Goal: Information Seeking & Learning: Learn about a topic

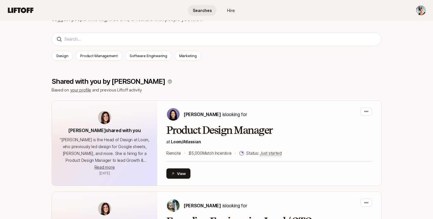
scroll to position [89, 0]
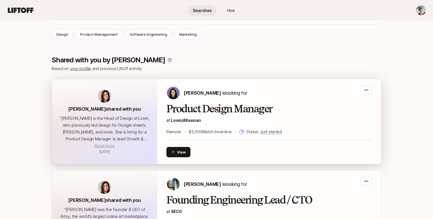
click at [109, 146] on span "Read more" at bounding box center [105, 146] width 20 height 5
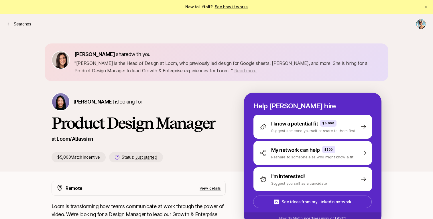
click at [247, 70] on span "Read more" at bounding box center [245, 71] width 22 height 6
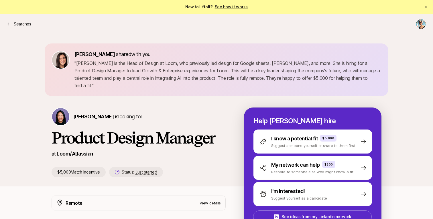
click at [17, 24] on p "Searches" at bounding box center [22, 24] width 17 height 7
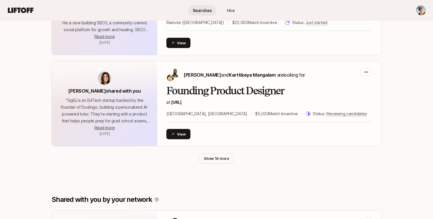
scroll to position [294, 0]
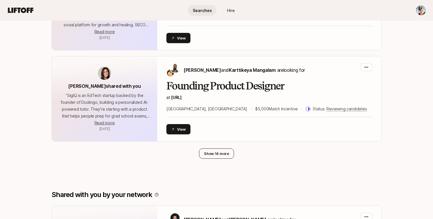
click at [223, 156] on button "Show 14 more" at bounding box center [216, 154] width 35 height 10
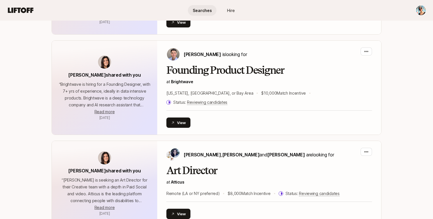
scroll to position [798, 0]
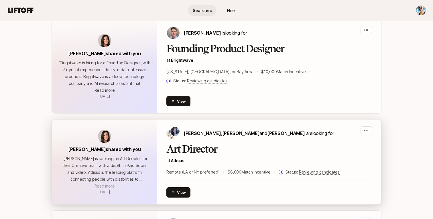
click at [103, 184] on span "Read more" at bounding box center [105, 186] width 20 height 5
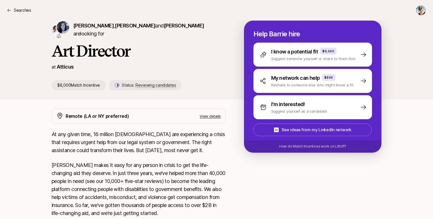
scroll to position [118, 0]
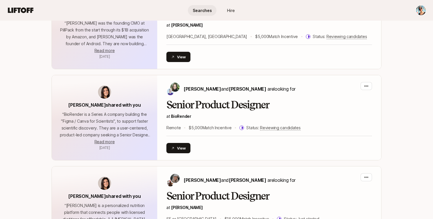
scroll to position [1157, 0]
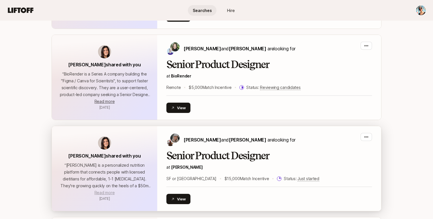
click at [112, 190] on span "Read more" at bounding box center [105, 192] width 20 height 5
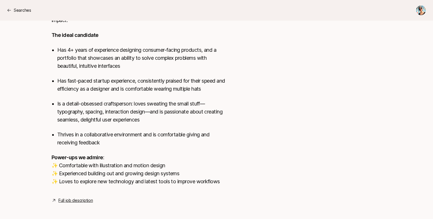
scroll to position [378, 0]
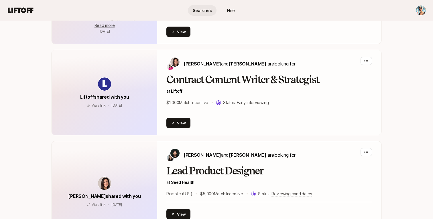
scroll to position [1517, 0]
